Goal: Task Accomplishment & Management: Use online tool/utility

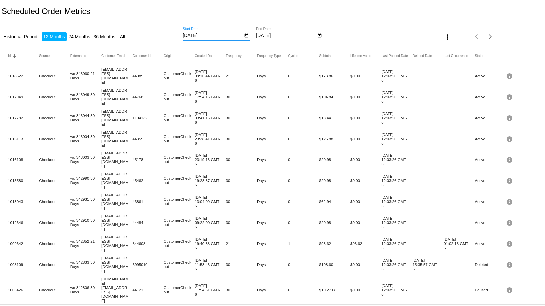
click at [212, 37] on input "[DATE]" at bounding box center [213, 35] width 60 height 5
click at [244, 34] on icon "Open calendar" at bounding box center [246, 36] width 4 height 4
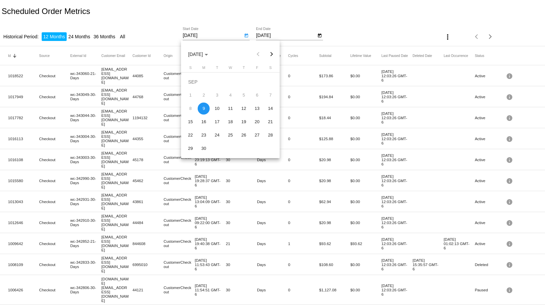
click at [189, 108] on div "8" at bounding box center [190, 109] width 12 height 12
click at [192, 108] on div "8" at bounding box center [190, 109] width 12 height 12
click at [190, 107] on div "8" at bounding box center [190, 109] width 12 height 12
click at [191, 107] on div "8" at bounding box center [190, 109] width 12 height 12
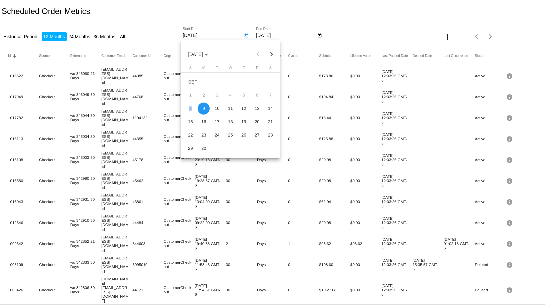
click at [190, 107] on div "8" at bounding box center [190, 109] width 12 height 12
click at [190, 106] on div "8" at bounding box center [190, 109] width 12 height 12
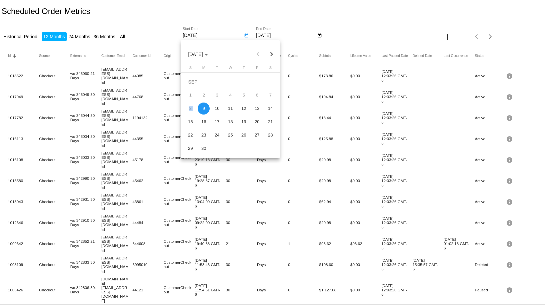
click at [191, 106] on div "8" at bounding box center [190, 109] width 12 height 12
click at [192, 108] on div "8" at bounding box center [190, 109] width 12 height 12
click at [296, 31] on div at bounding box center [272, 153] width 545 height 306
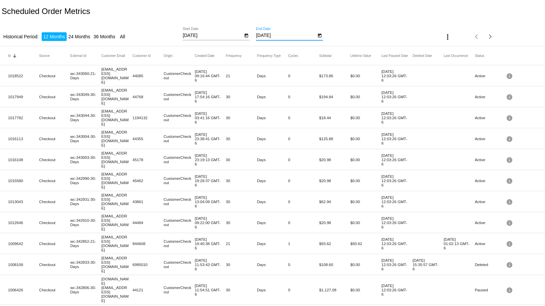
click at [281, 35] on input "9/9/2025" at bounding box center [286, 35] width 60 height 5
click at [445, 37] on mat-icon "more_vert" at bounding box center [447, 37] width 8 height 8
click at [459, 51] on span "Export" at bounding box center [463, 53] width 13 height 5
